Goal: Check status: Check status

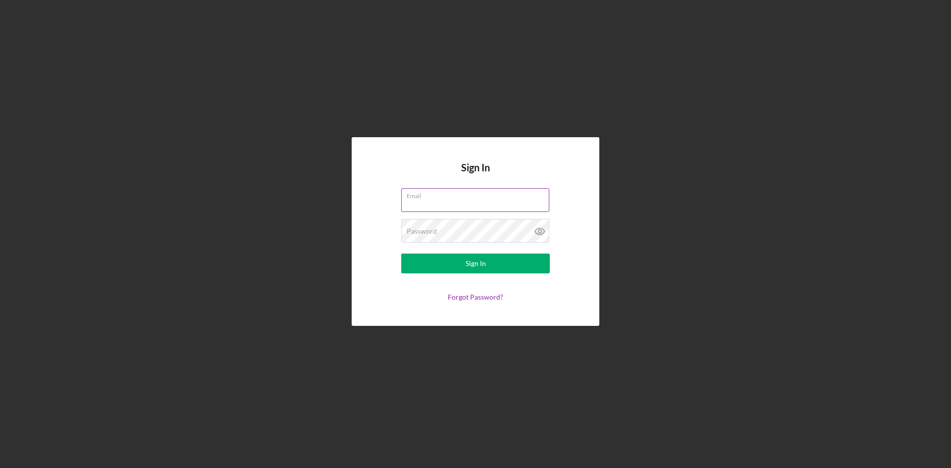
click at [456, 198] on div "Email" at bounding box center [475, 200] width 149 height 25
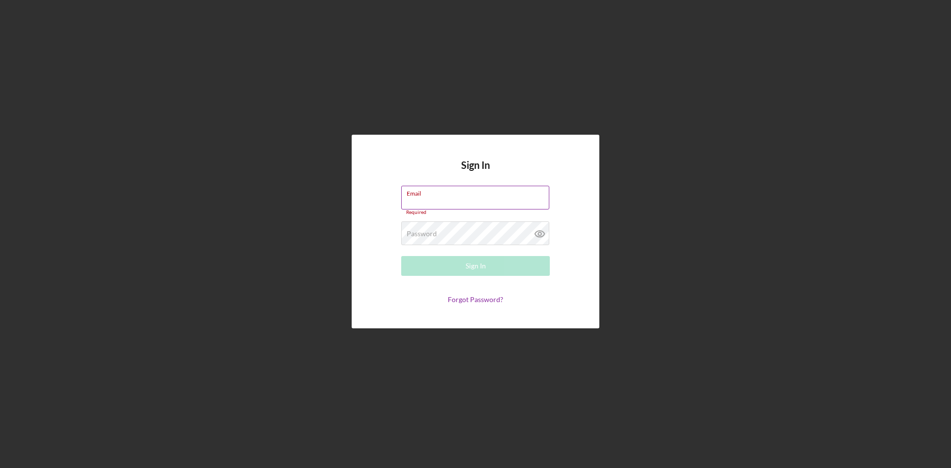
click at [460, 203] on input "Email" at bounding box center [475, 198] width 148 height 24
type input "[EMAIL_ADDRESS][DOMAIN_NAME]"
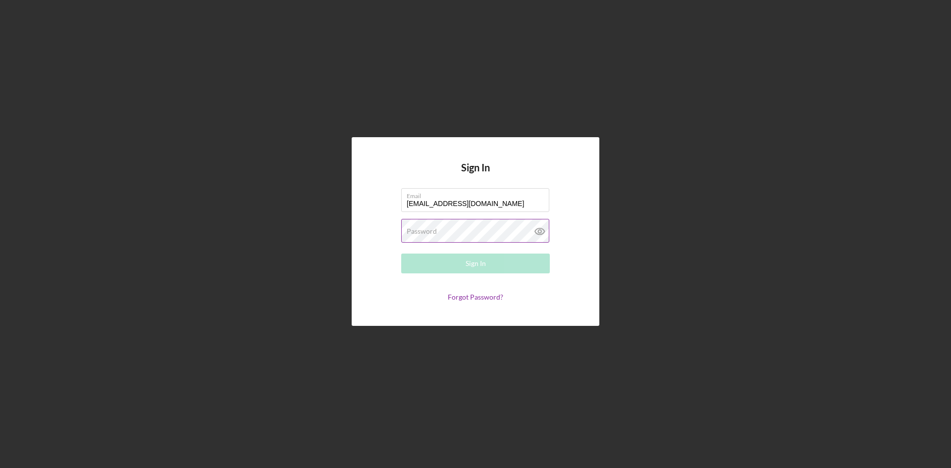
click at [454, 225] on div "Password Required" at bounding box center [475, 231] width 149 height 25
click at [401, 254] on button "Sign In" at bounding box center [475, 264] width 149 height 20
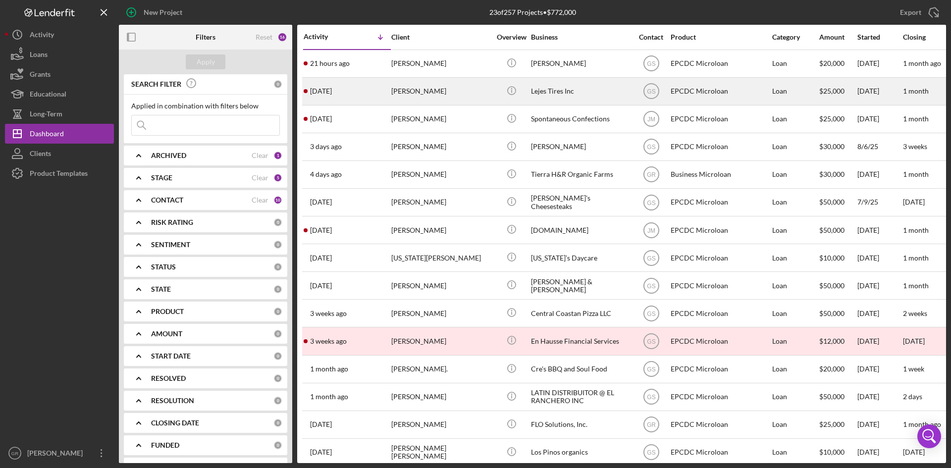
click at [429, 89] on div "[PERSON_NAME]" at bounding box center [440, 91] width 99 height 26
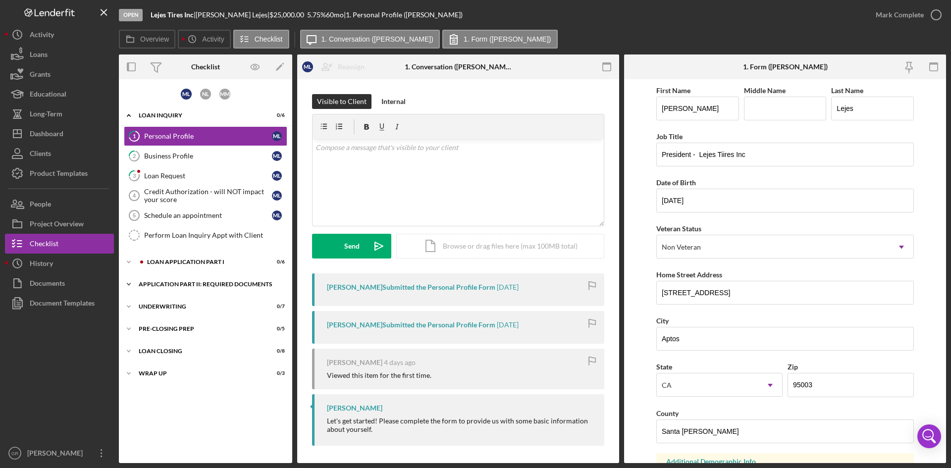
click at [151, 286] on div "Application Part II: Required Documents" at bounding box center [209, 284] width 141 height 6
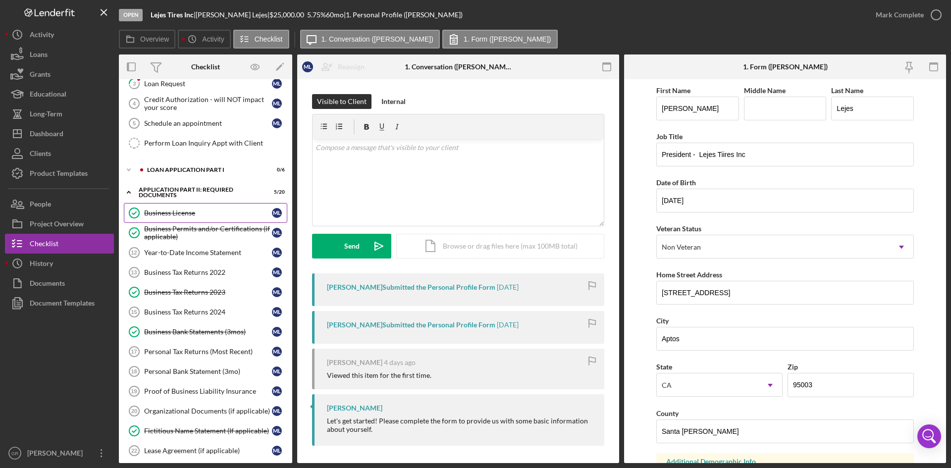
scroll to position [149, 0]
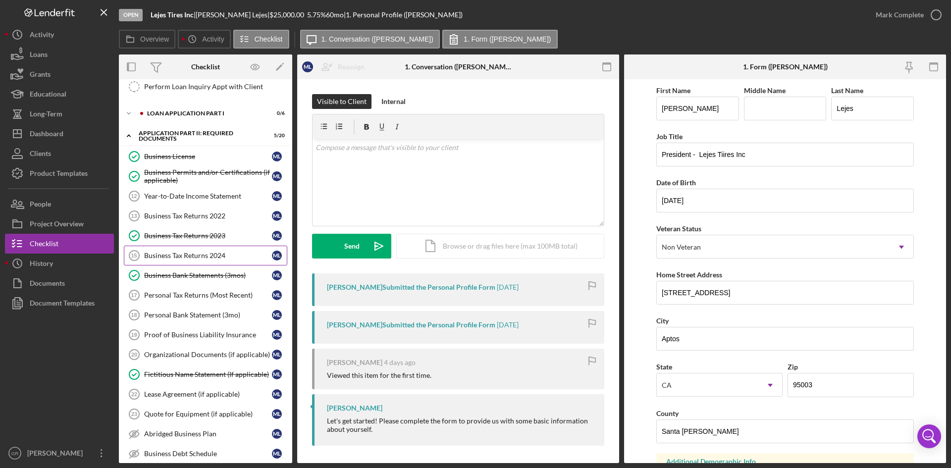
click at [152, 252] on div "Business Tax Returns 2024" at bounding box center [208, 256] width 128 height 8
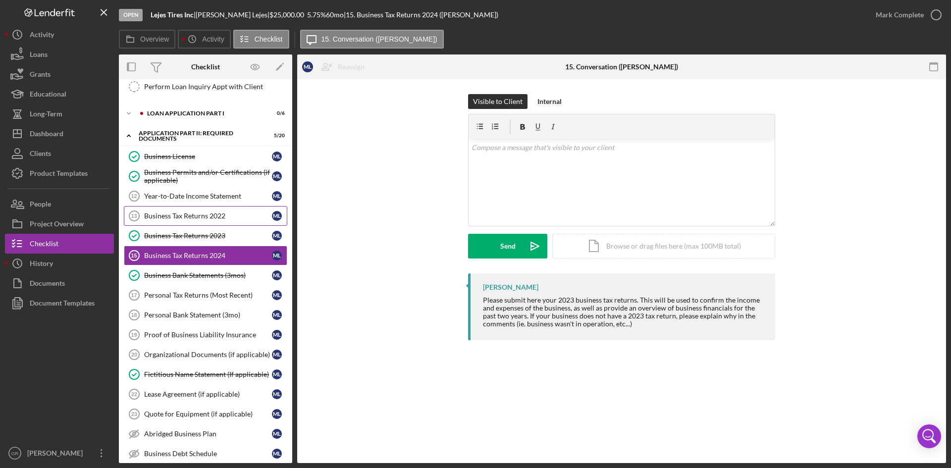
click at [216, 216] on div "Business Tax Returns 2022" at bounding box center [208, 216] width 128 height 8
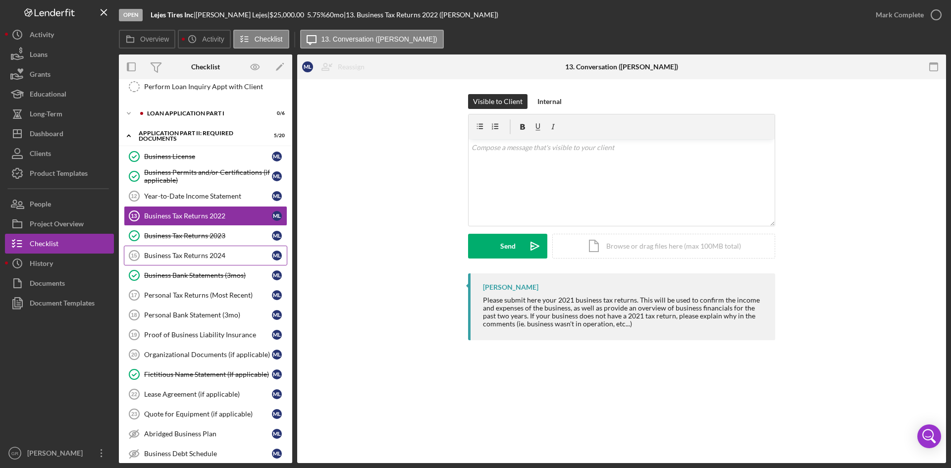
click at [185, 261] on link "Business Tax Returns 2024 15 Business Tax Returns 2024 M L" at bounding box center [205, 256] width 163 height 20
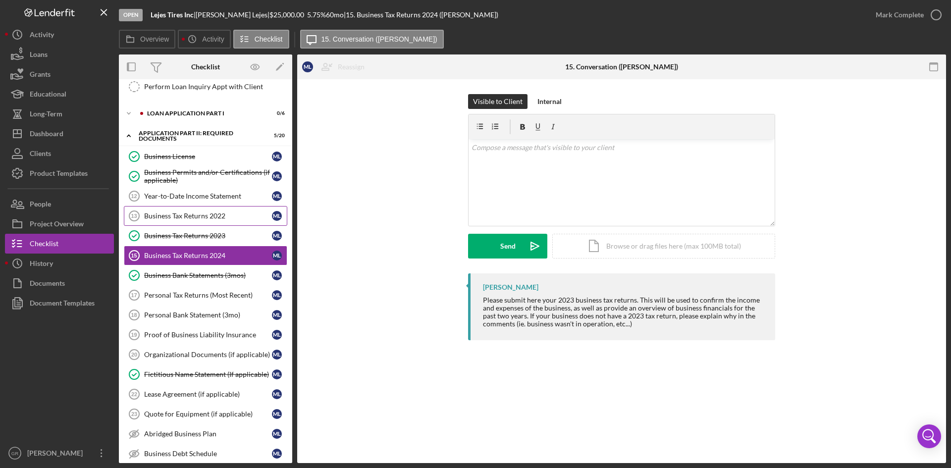
click at [198, 214] on div "Business Tax Returns 2022" at bounding box center [208, 216] width 128 height 8
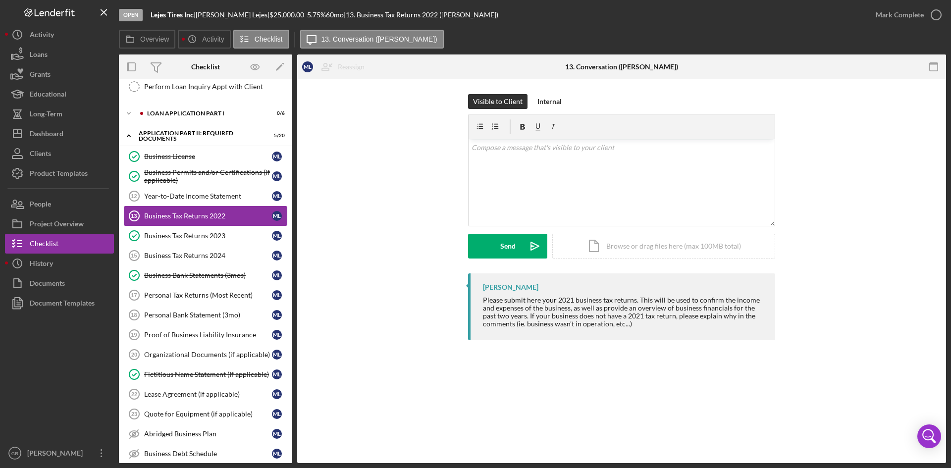
click at [210, 211] on link "Business Tax Returns 2022 13 Business Tax Returns 2022 M L" at bounding box center [205, 216] width 163 height 20
click at [208, 201] on link "Year-to-Date Income Statement 12 Year-to-Date Income Statement M L" at bounding box center [205, 196] width 163 height 20
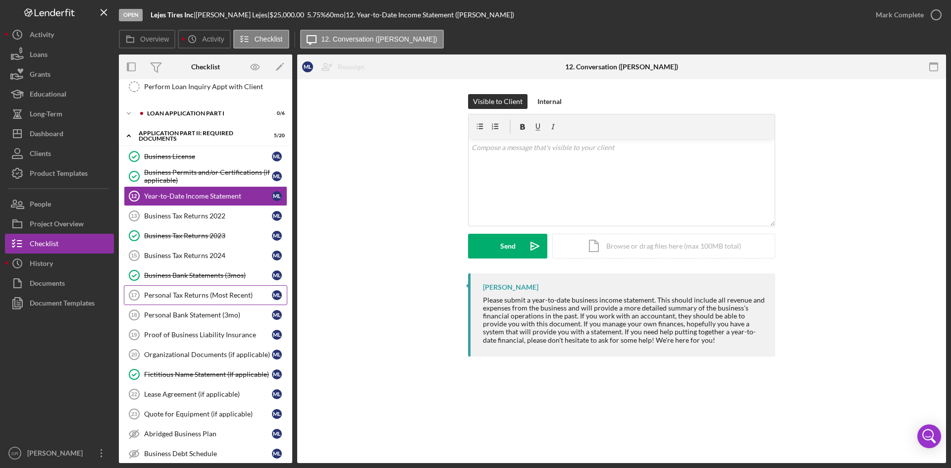
click at [179, 304] on link "Personal Tax Returns (Most Recent) 17 Personal Tax Returns (Most Recent) M L" at bounding box center [205, 295] width 163 height 20
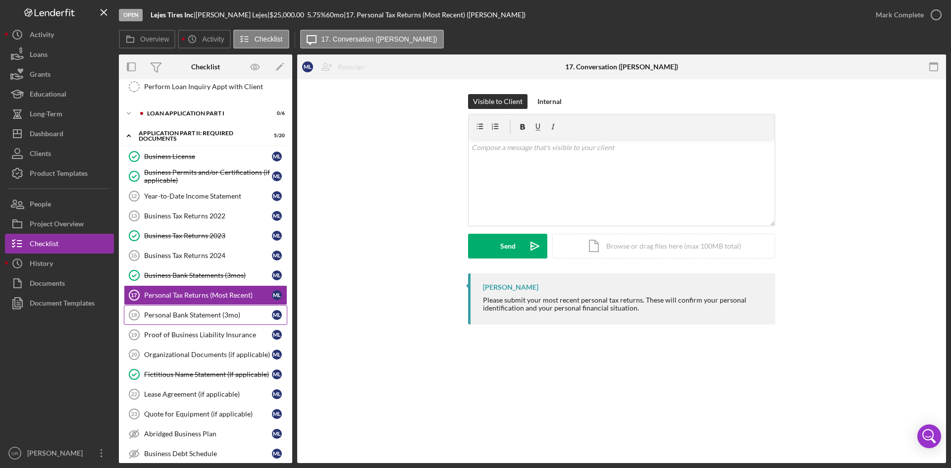
click at [206, 317] on link "Personal Bank Statement (3mo) 18 Personal Bank Statement (3mo) M L" at bounding box center [205, 315] width 163 height 20
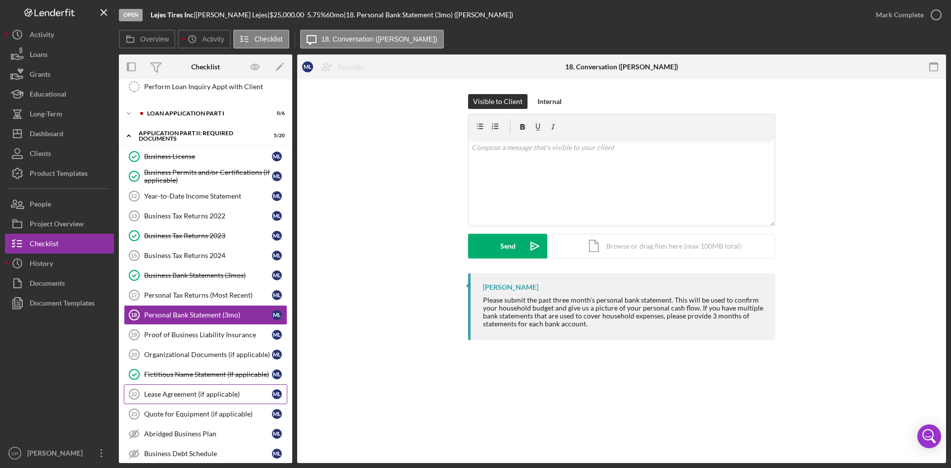
click at [195, 390] on div "Lease Agreement (if applicable)" at bounding box center [208, 394] width 128 height 8
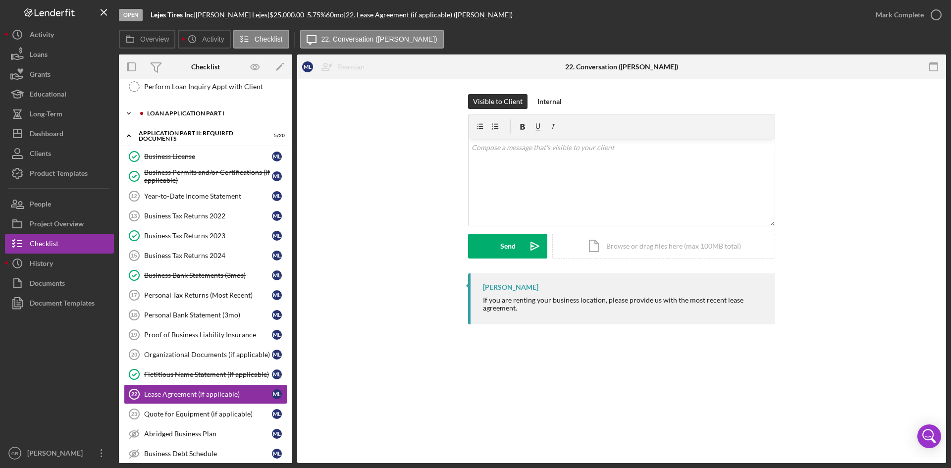
click at [167, 112] on div "Loan Application Part I" at bounding box center [213, 113] width 133 height 6
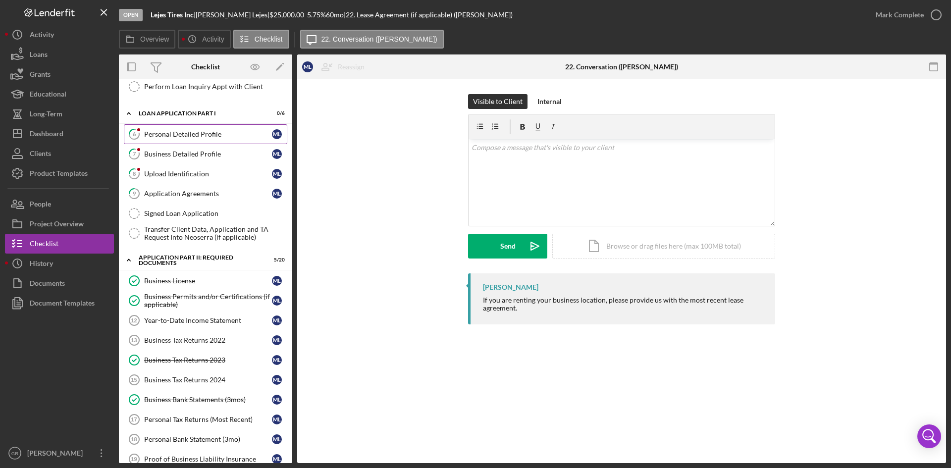
click at [217, 135] on div "Personal Detailed Profile" at bounding box center [208, 134] width 128 height 8
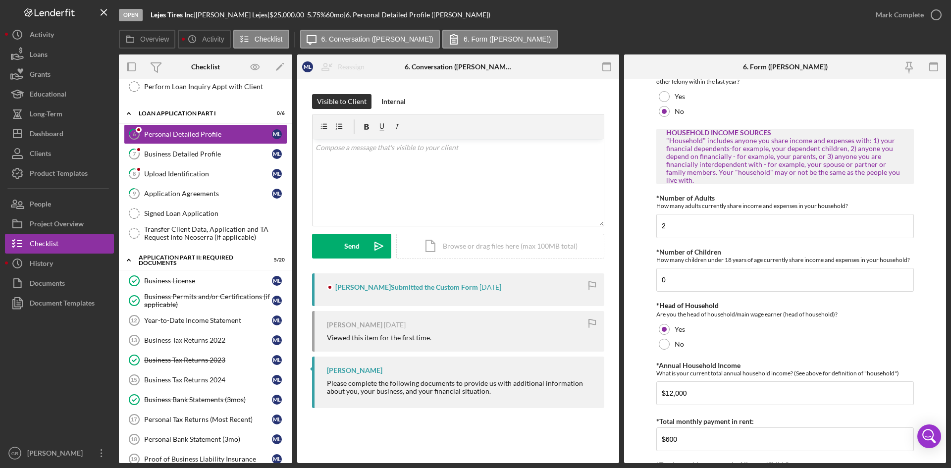
scroll to position [1287, 0]
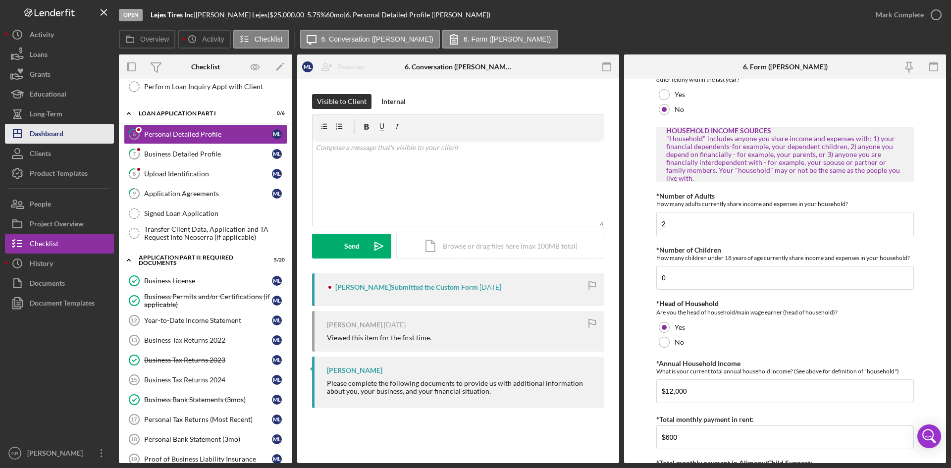
click at [47, 134] on div "Dashboard" at bounding box center [47, 135] width 34 height 22
